Goal: Task Accomplishment & Management: Manage account settings

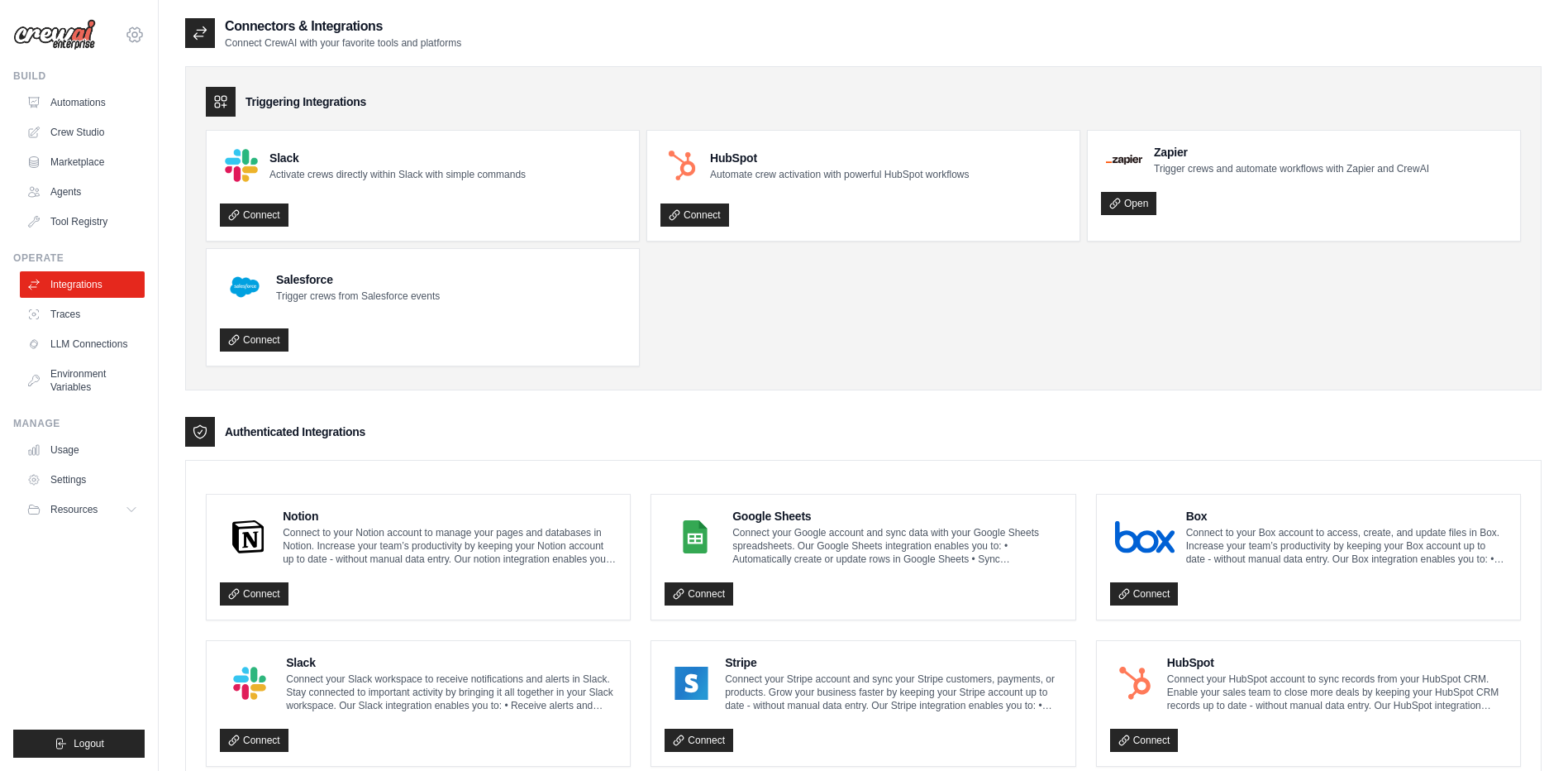
click at [128, 35] on icon at bounding box center [134, 34] width 20 height 20
click at [118, 68] on div "[EMAIL_ADDRESS][DOMAIN_NAME]" at bounding box center [135, 71] width 119 height 16
click at [100, 116] on link "Settings" at bounding box center [134, 112] width 145 height 30
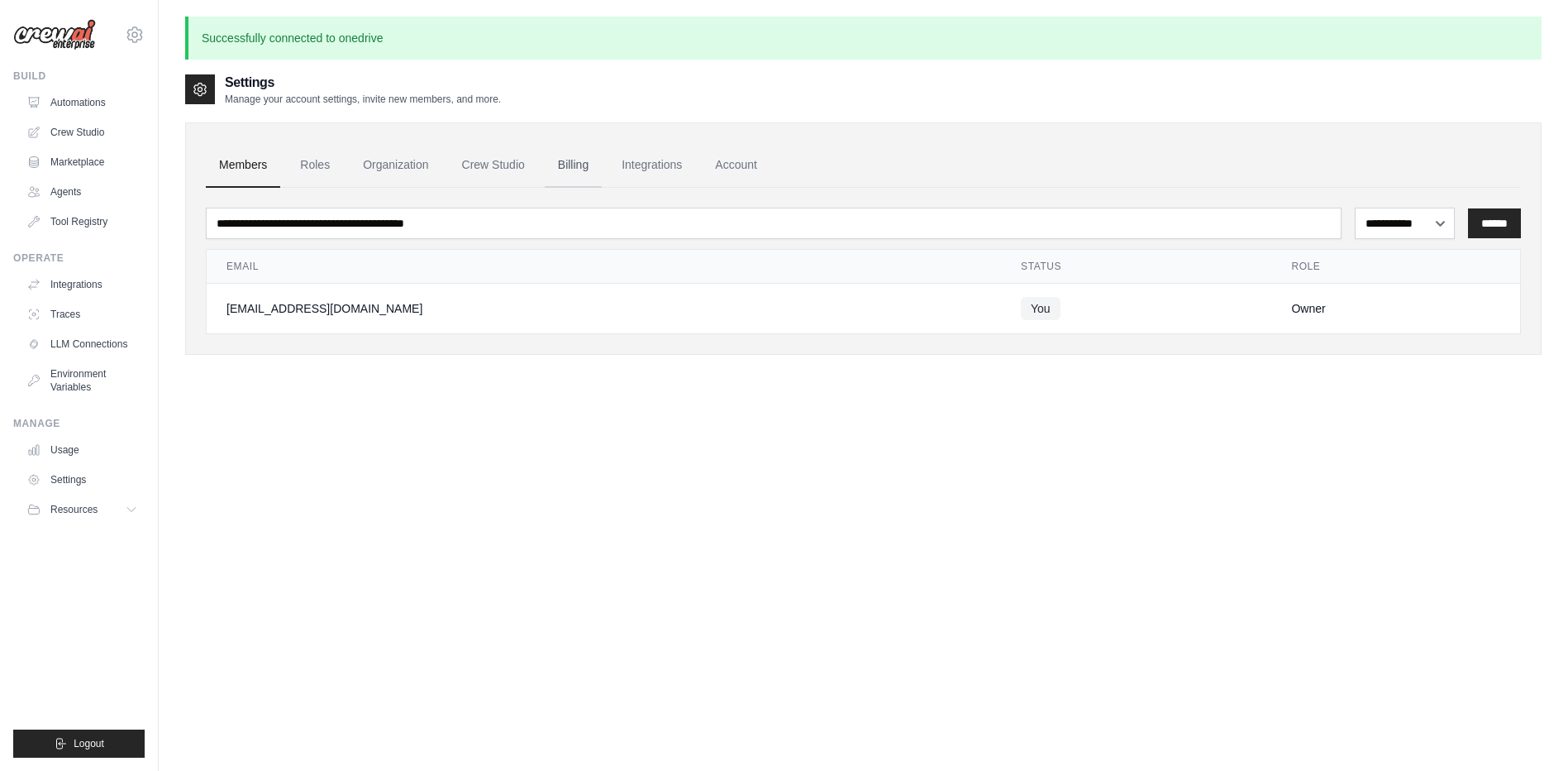
click at [565, 167] on link "Billing" at bounding box center [573, 165] width 57 height 45
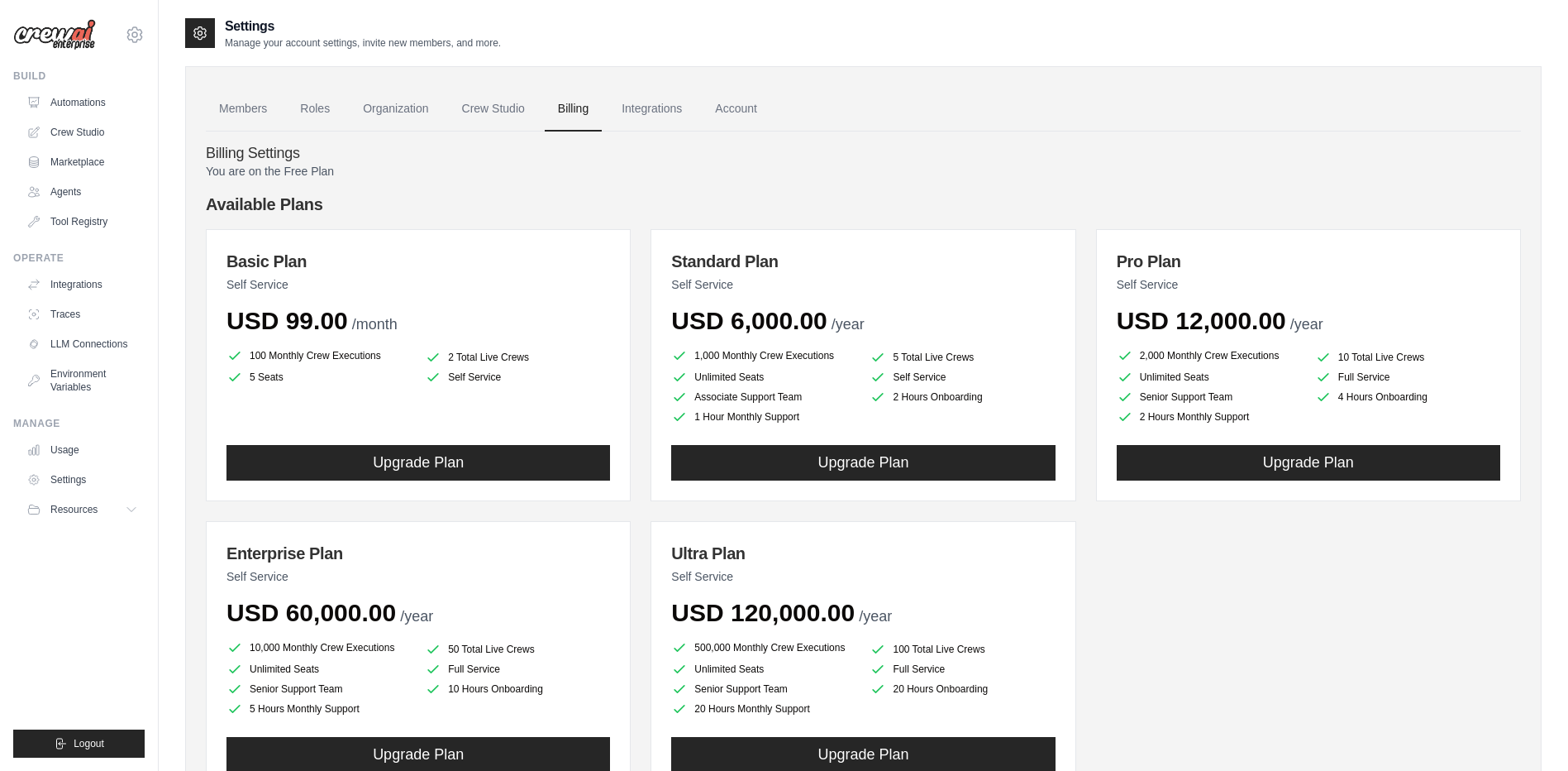
drag, startPoint x: 237, startPoint y: 317, endPoint x: 410, endPoint y: 323, distance: 173.1
click at [410, 323] on div "USD 99.00 /month" at bounding box center [418, 320] width 383 height 30
click at [89, 222] on link "Tool Registry" at bounding box center [83, 221] width 125 height 26
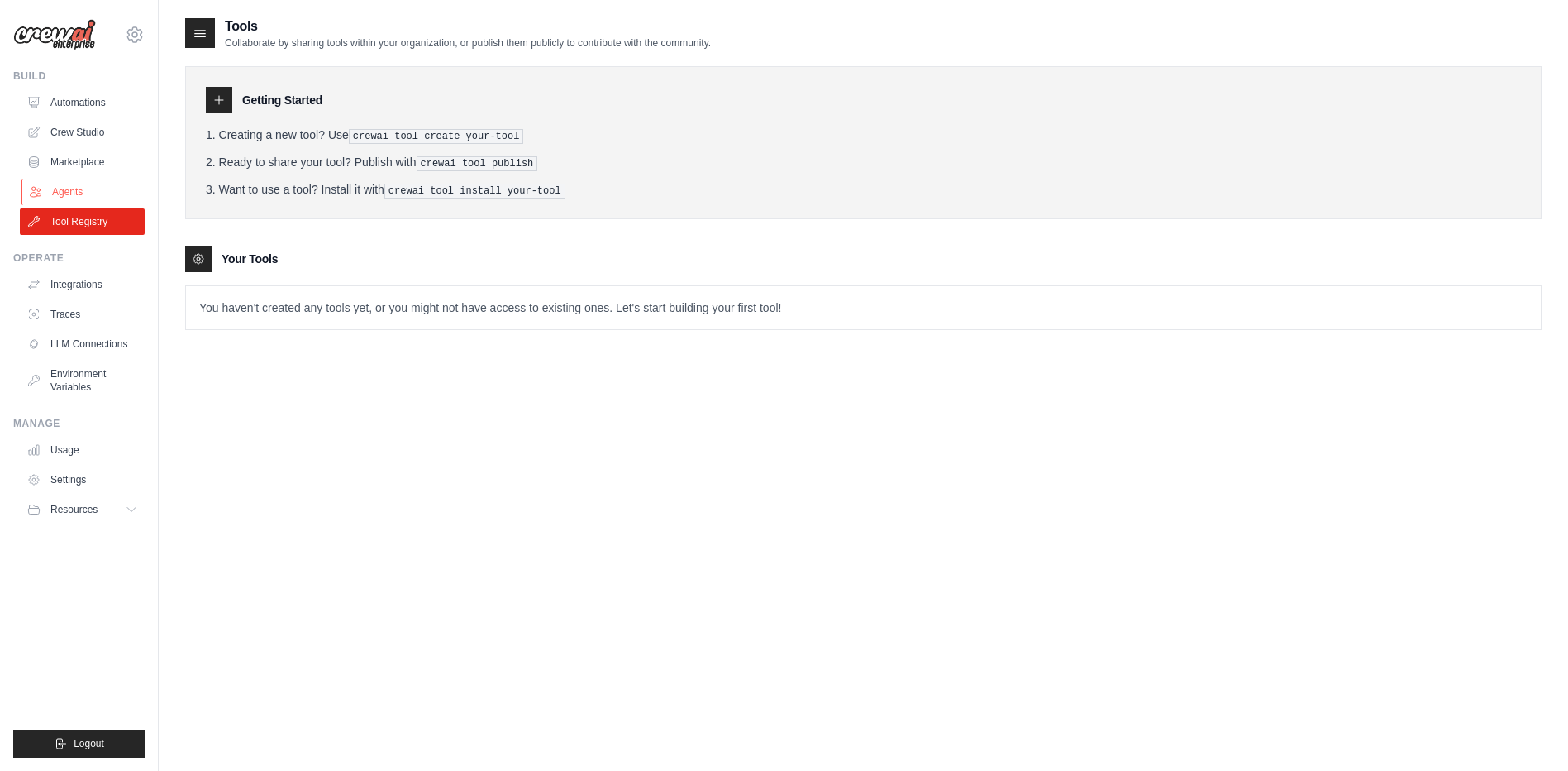
click at [84, 191] on link "Agents" at bounding box center [83, 191] width 125 height 26
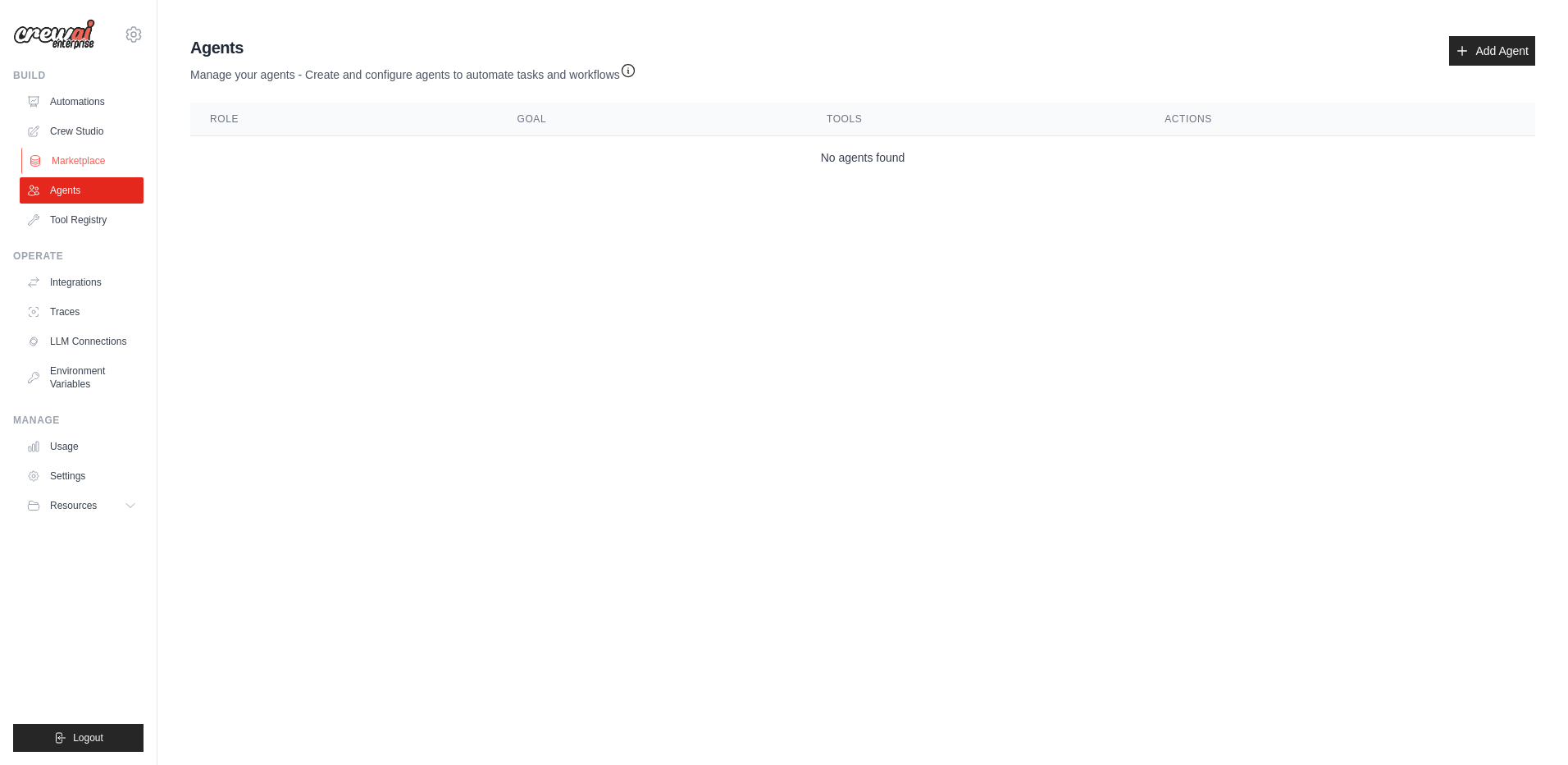
click at [81, 151] on link "Marketplace" at bounding box center [83, 160] width 124 height 26
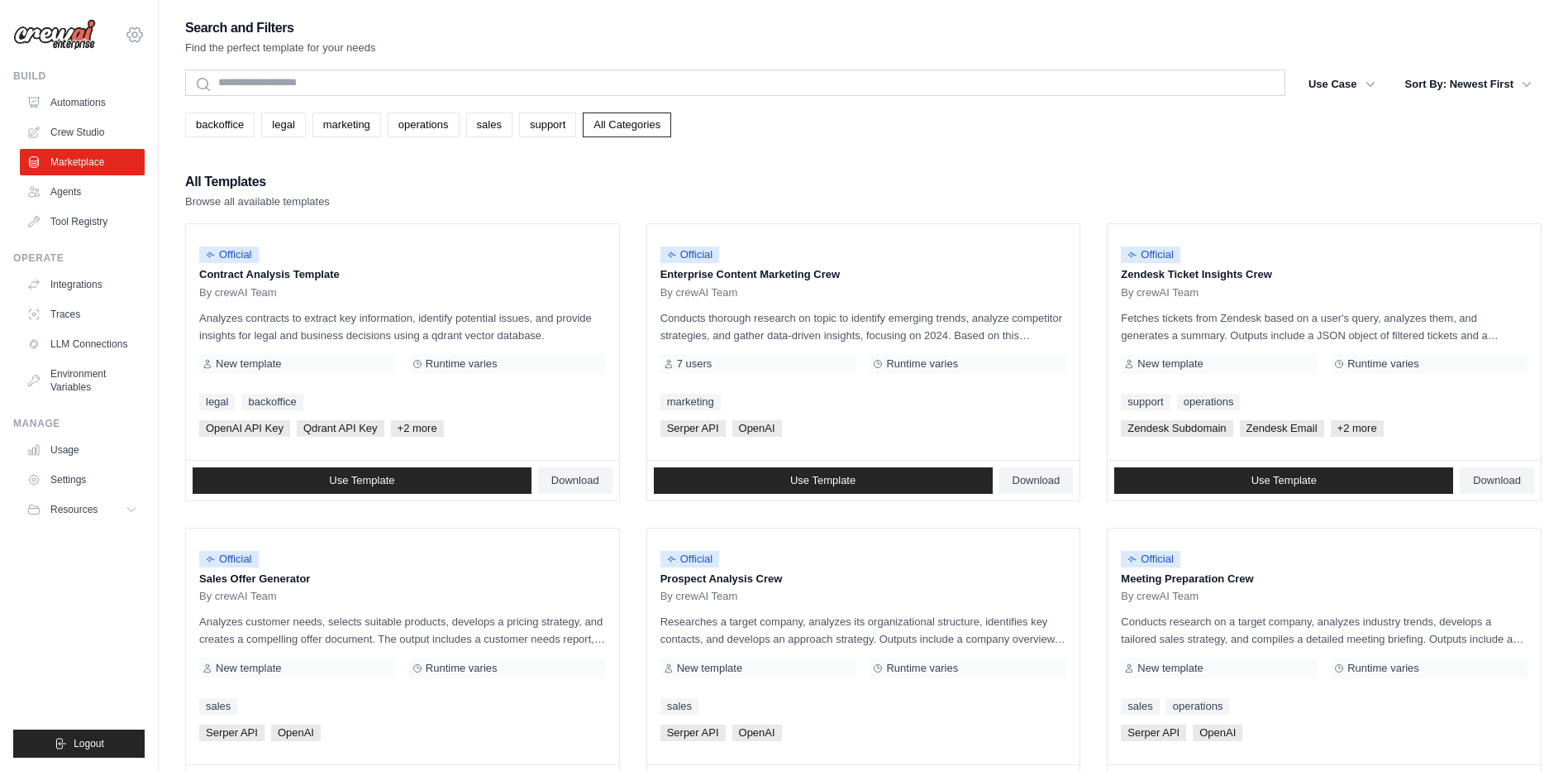
click at [136, 37] on icon at bounding box center [135, 35] width 5 height 5
click at [108, 110] on link "Settings" at bounding box center [134, 111] width 145 height 30
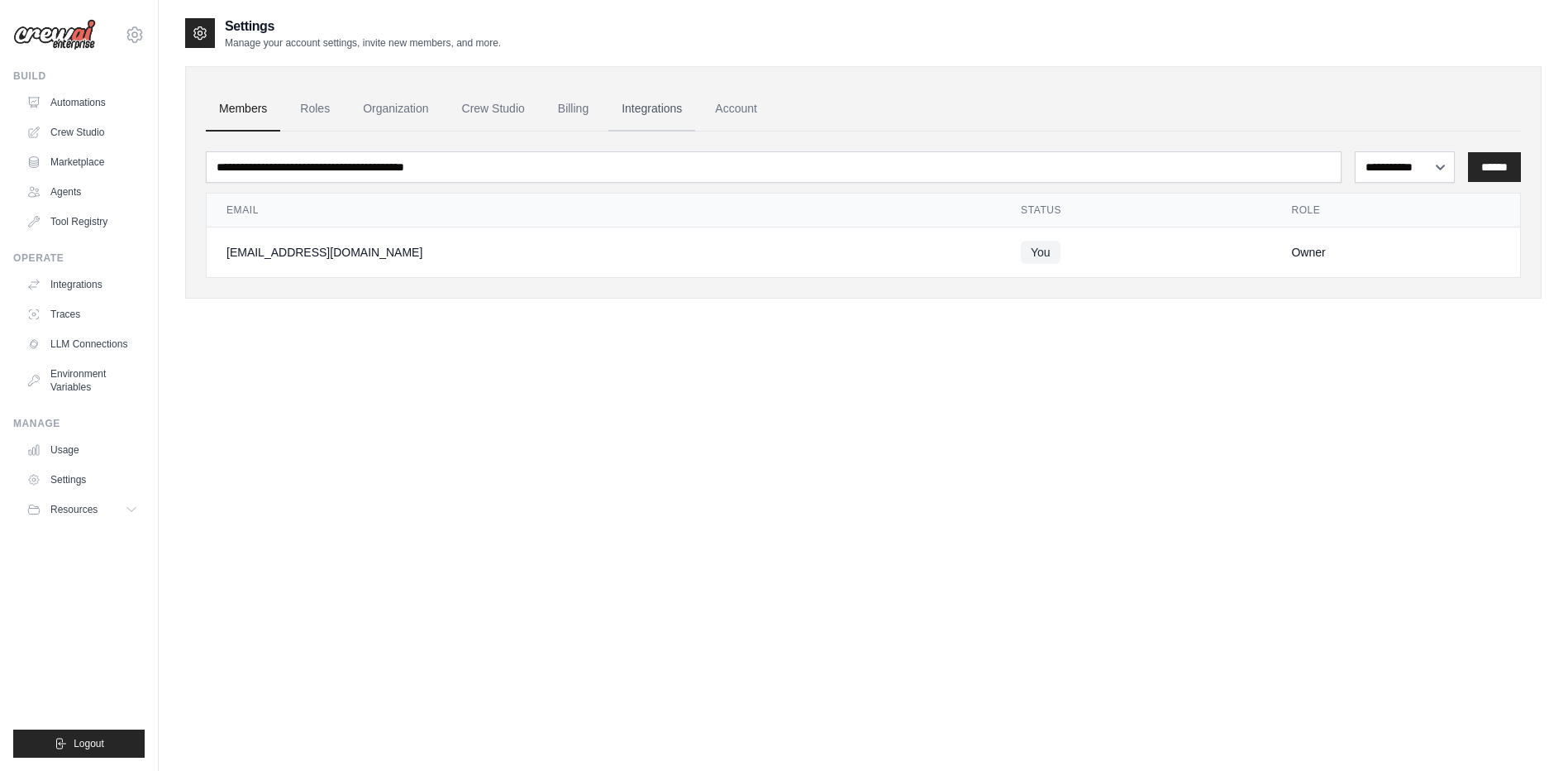
click at [656, 108] on link "Integrations" at bounding box center [652, 109] width 87 height 45
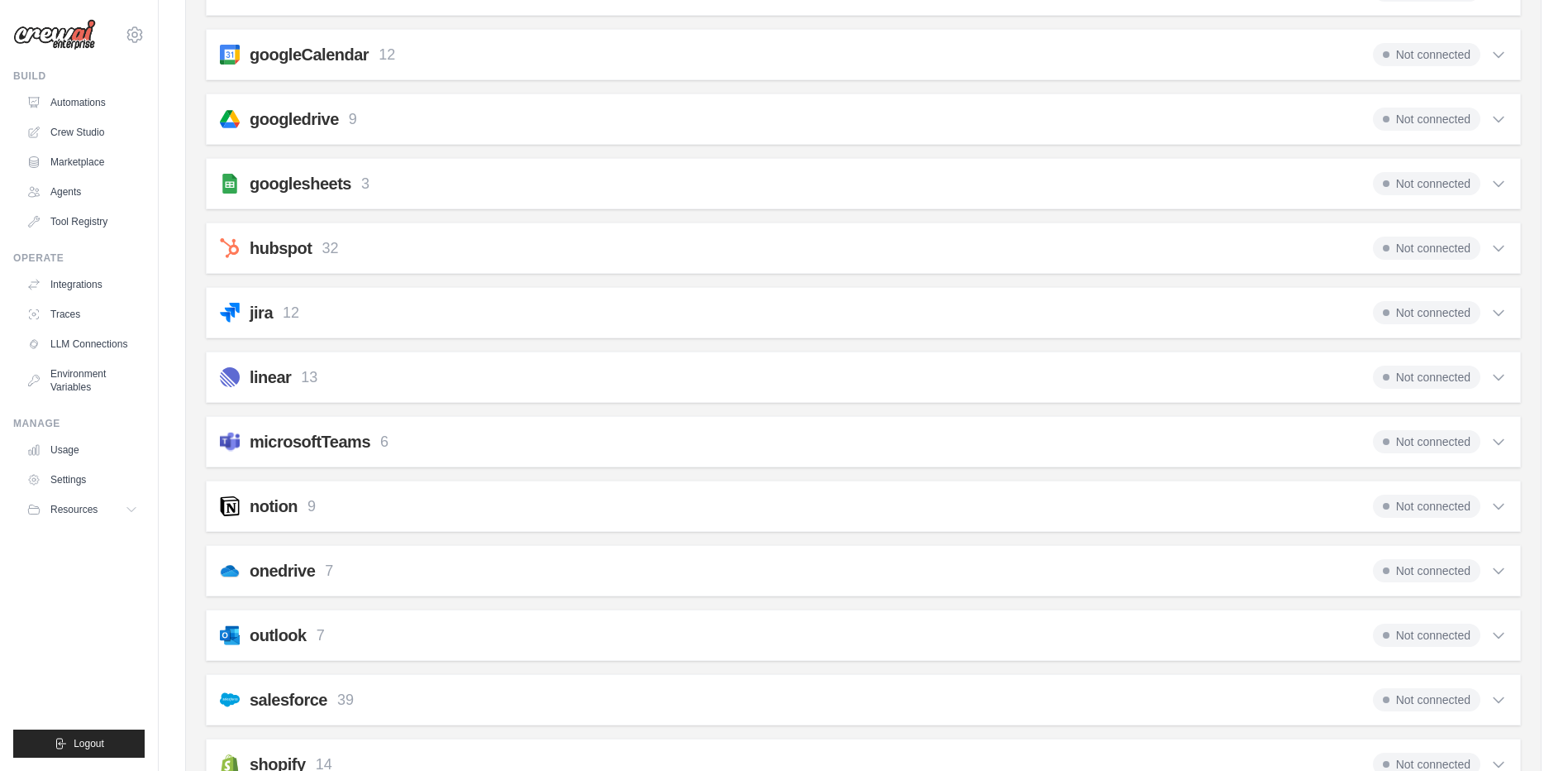
scroll to position [827, 0]
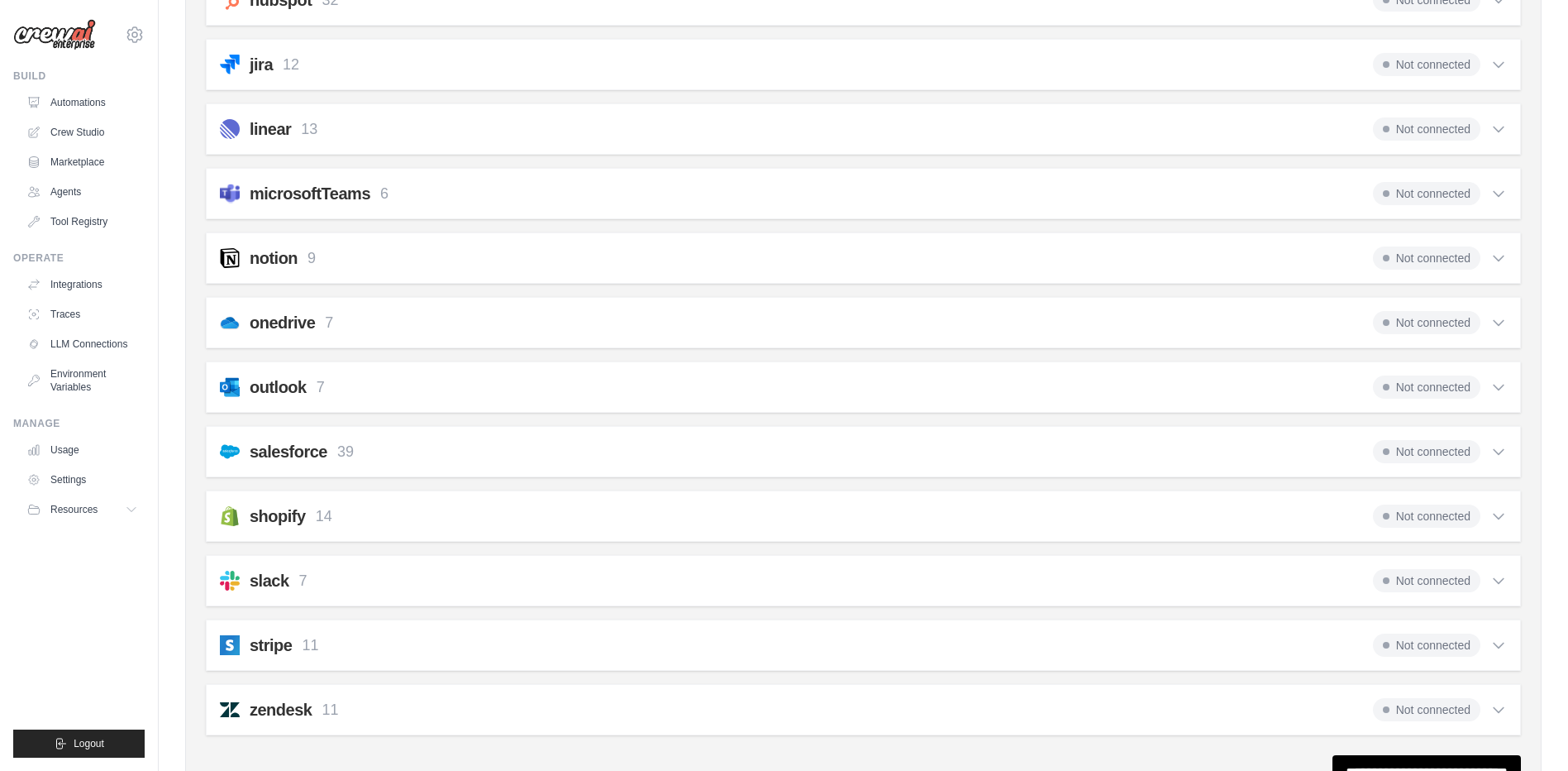
click at [292, 390] on h2 "outlook" at bounding box center [278, 387] width 57 height 23
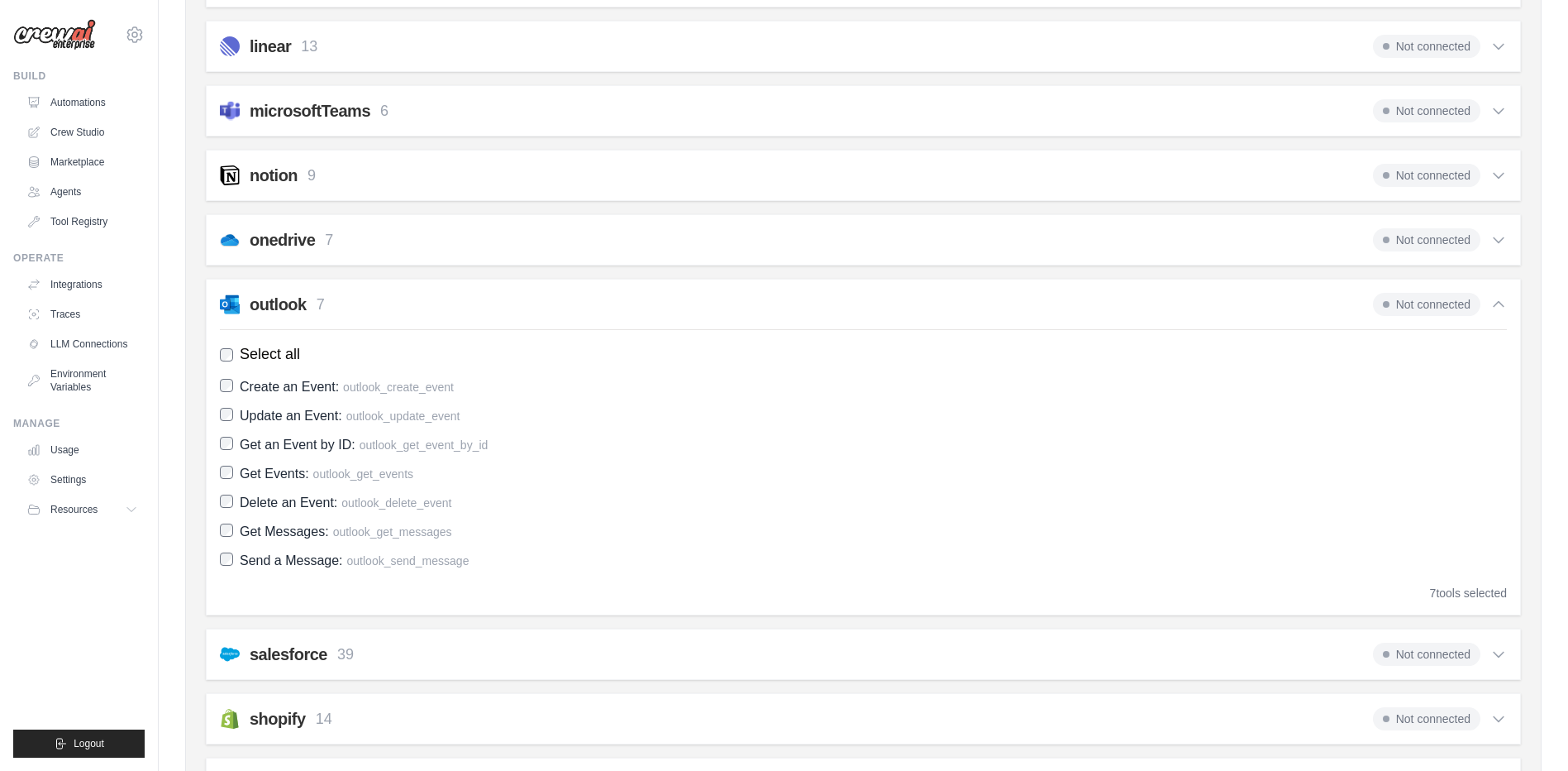
scroll to position [1075, 0]
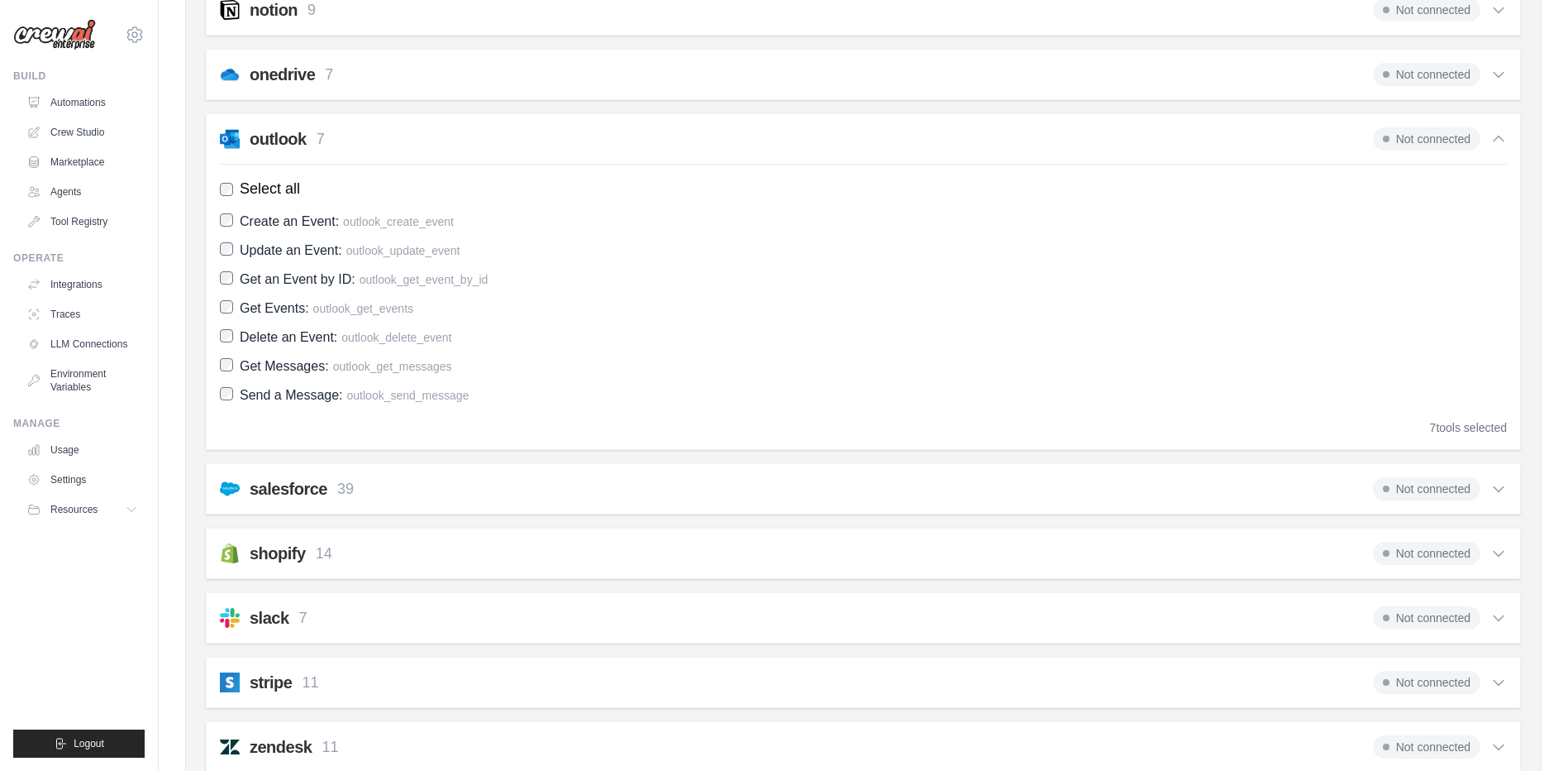
click at [1422, 144] on span "Not connected" at bounding box center [1427, 139] width 107 height 23
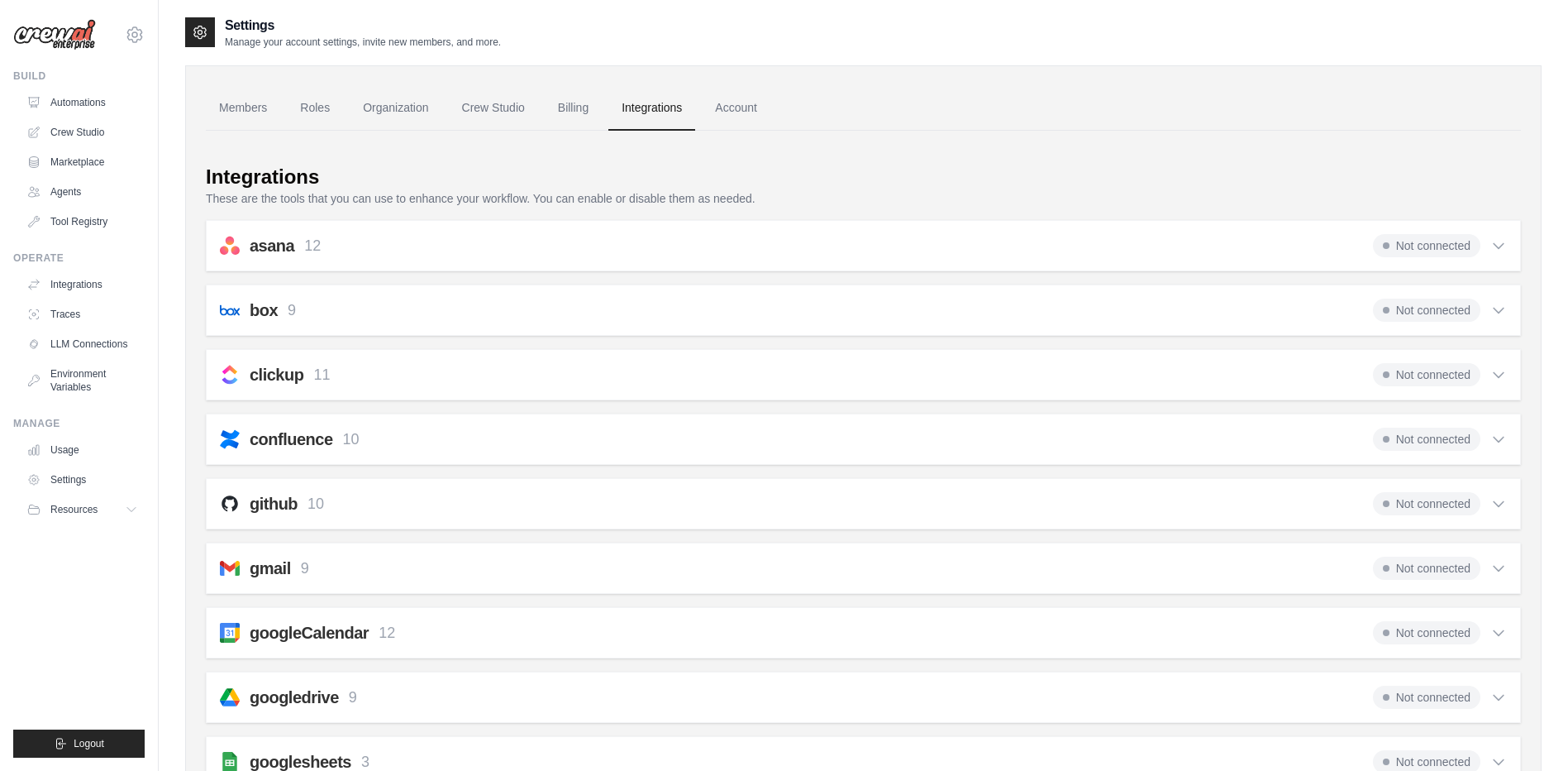
scroll to position [0, 0]
click at [76, 278] on link "Integrations" at bounding box center [83, 284] width 125 height 26
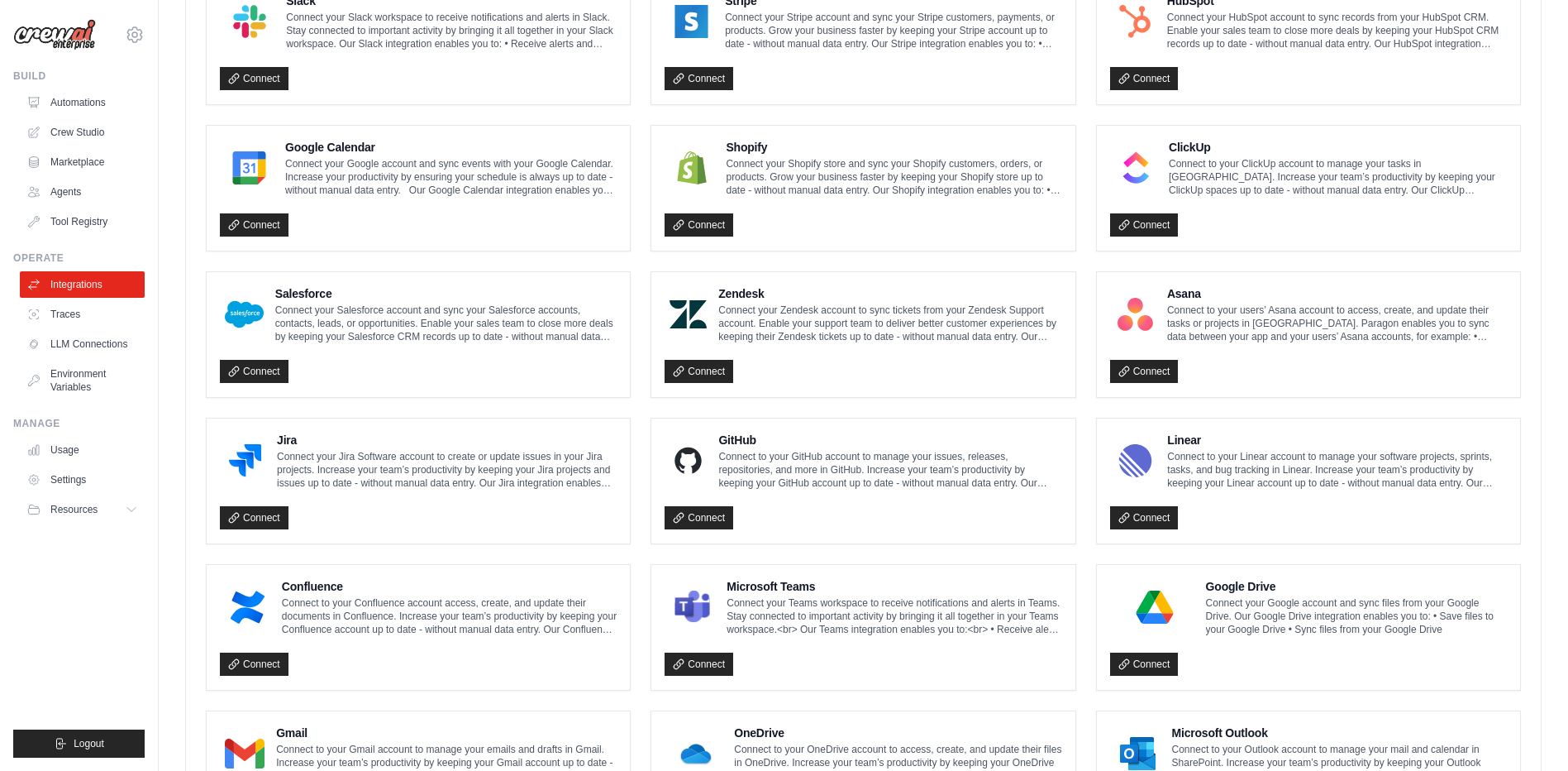
scroll to position [785, 0]
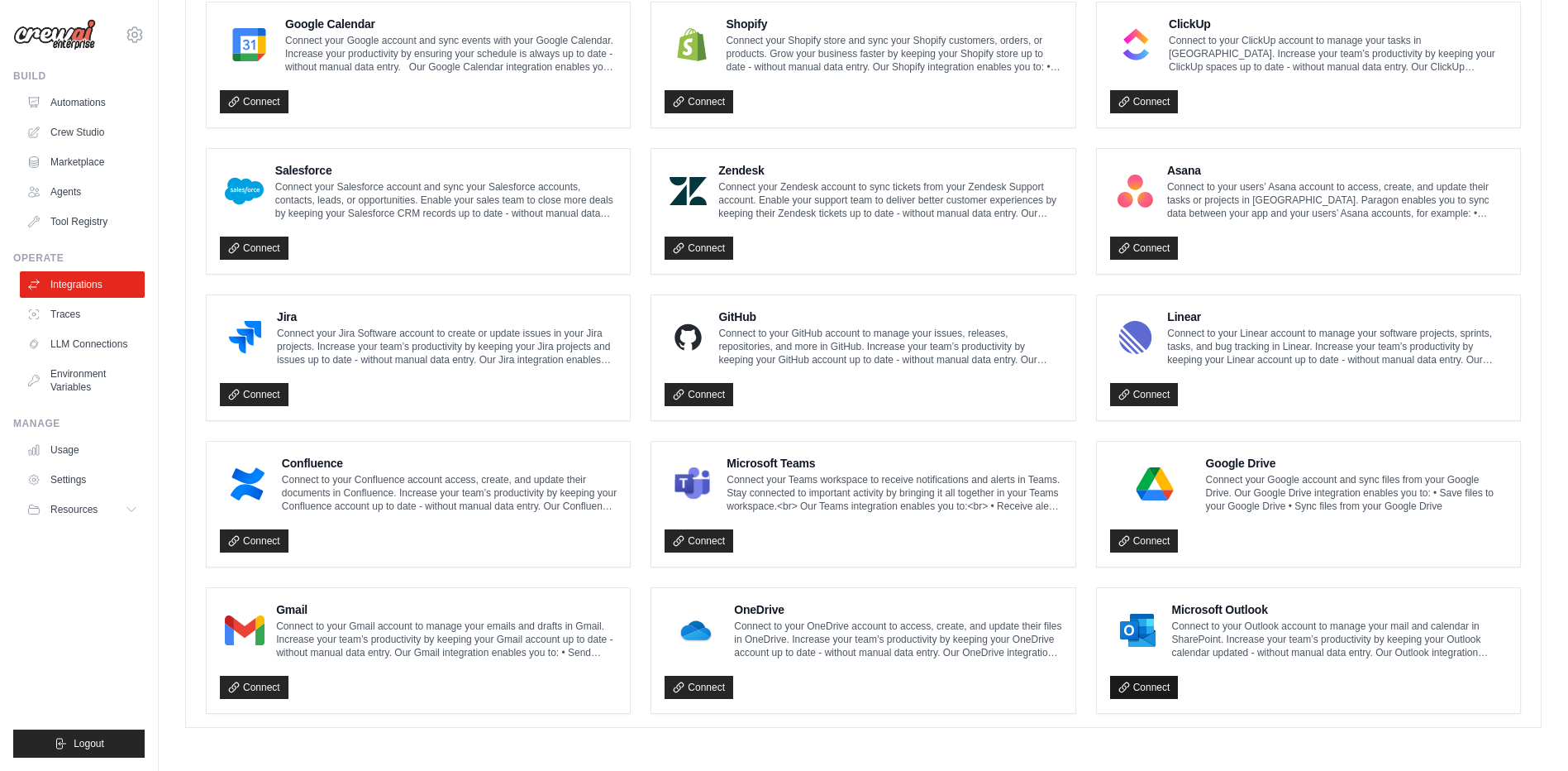
click at [1141, 684] on link "Connect" at bounding box center [1144, 687] width 69 height 23
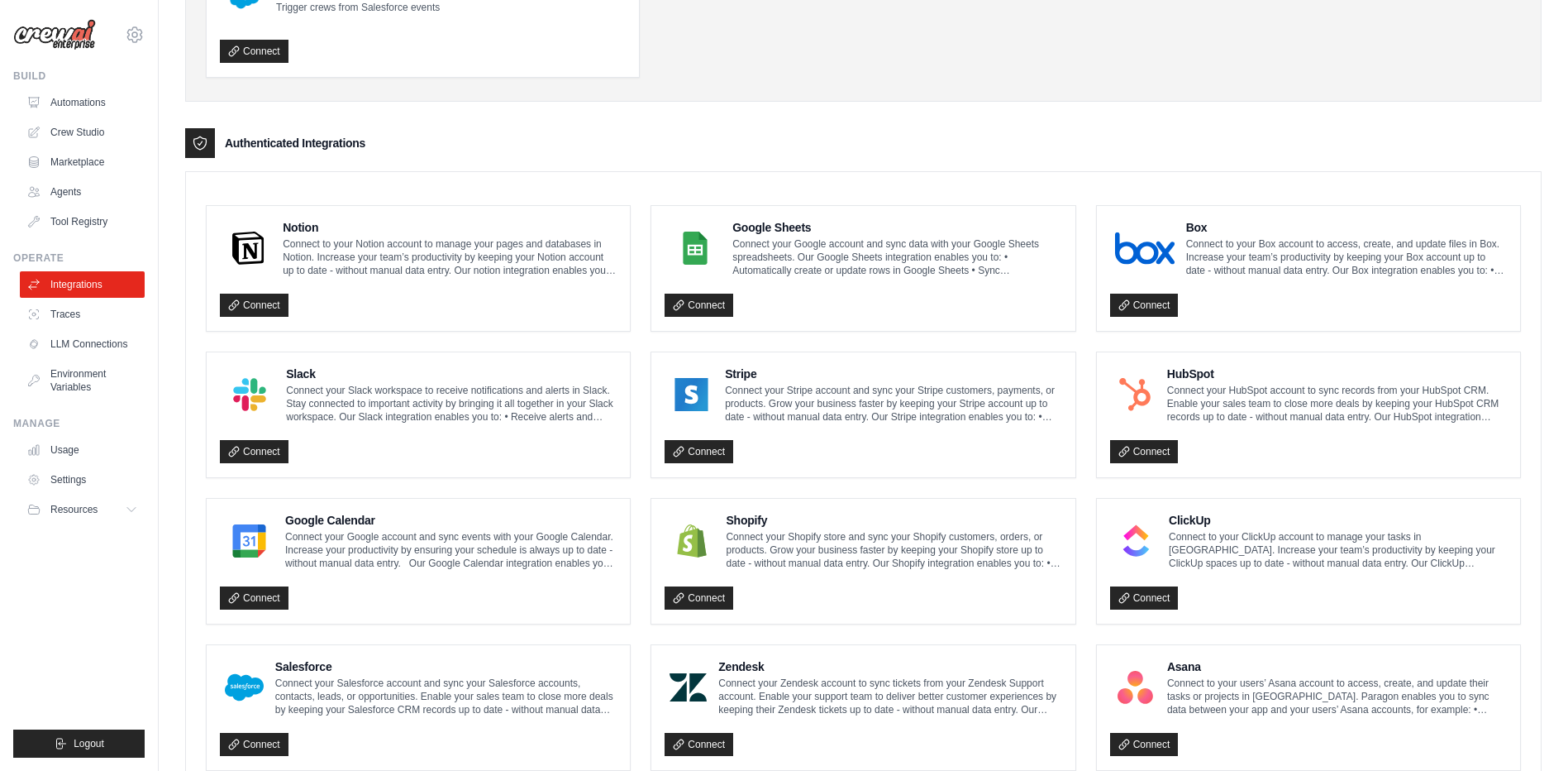
scroll to position [0, 0]
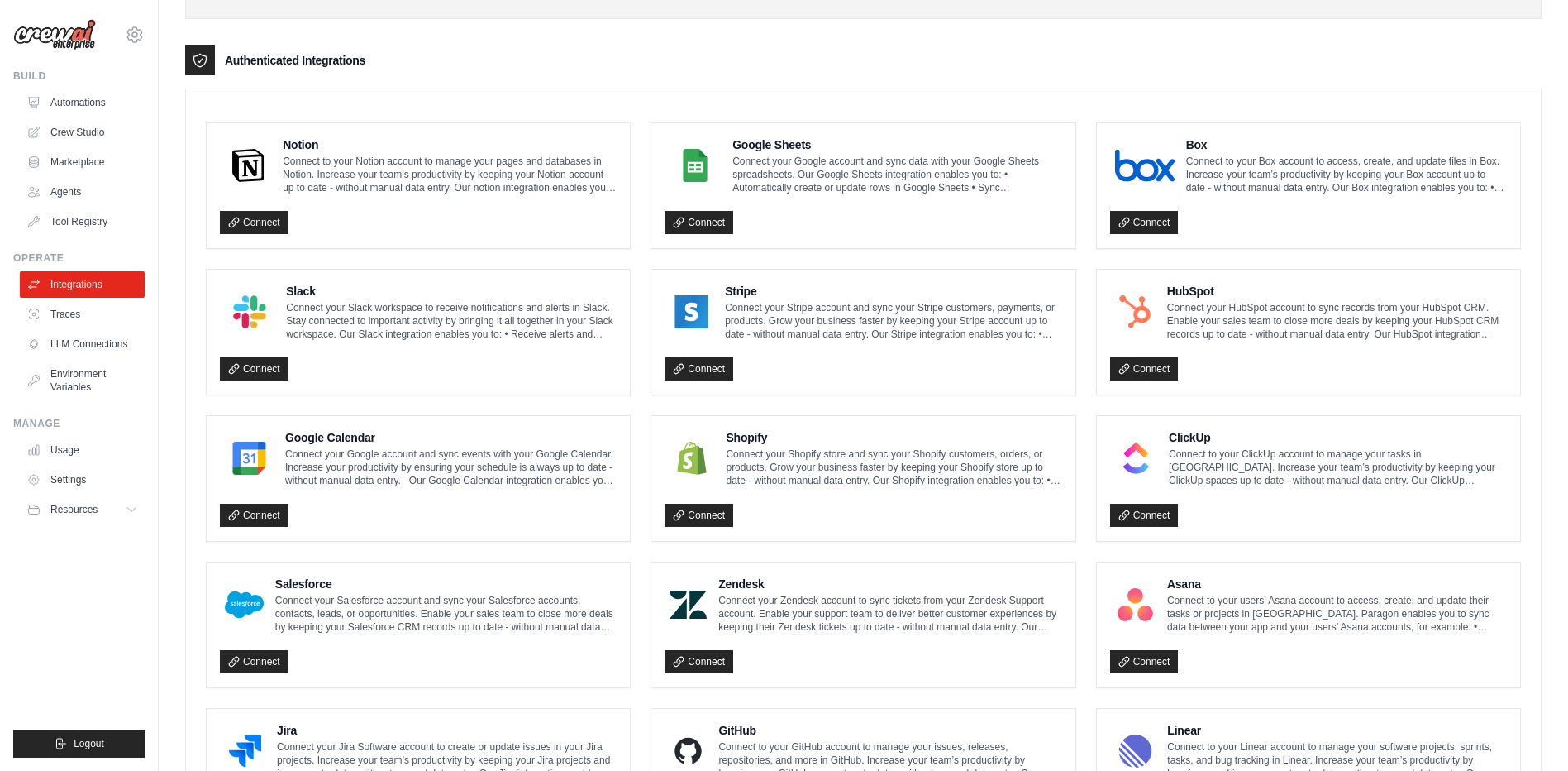
scroll to position [785, 0]
